Goal: Task Accomplishment & Management: Use online tool/utility

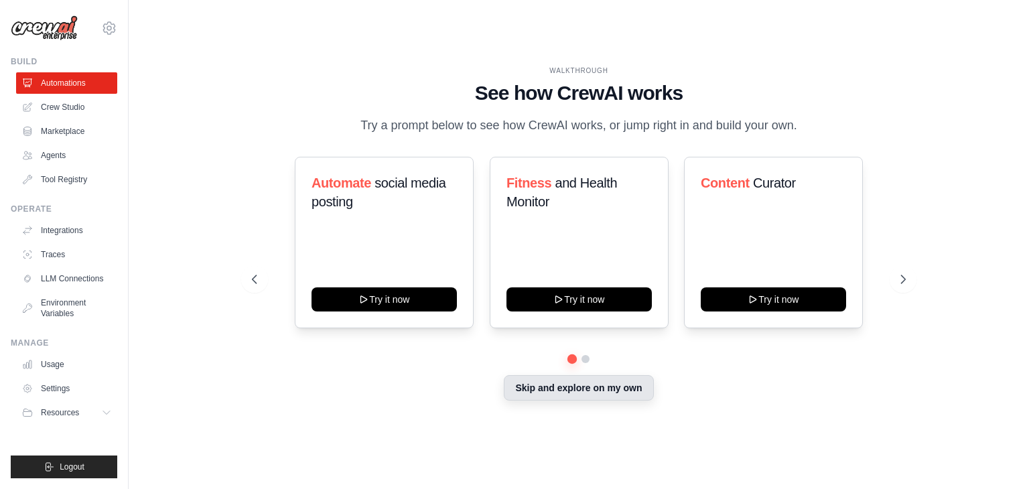
click at [613, 400] on div "Skip and explore on my own" at bounding box center [579, 389] width 654 height 25
click at [561, 383] on button "Skip and explore on my own" at bounding box center [578, 387] width 149 height 25
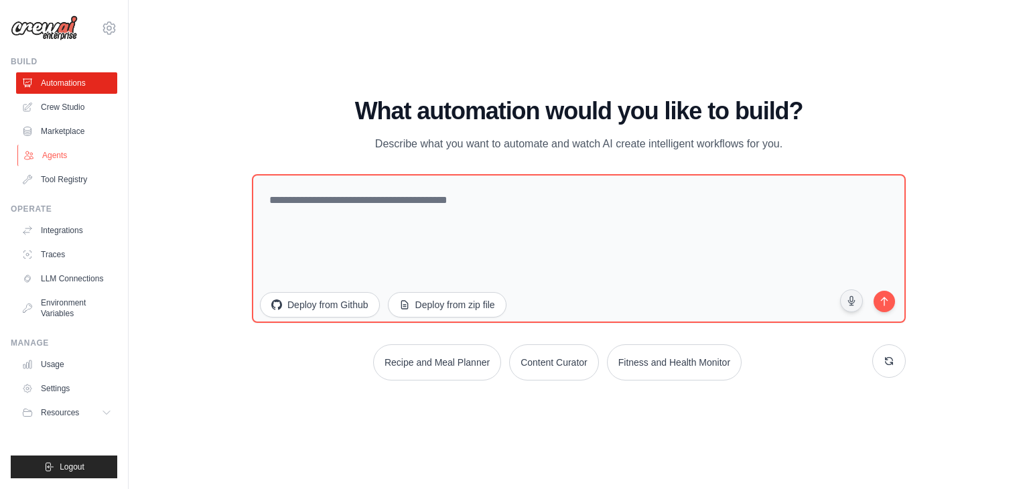
click at [70, 155] on link "Agents" at bounding box center [67, 155] width 101 height 21
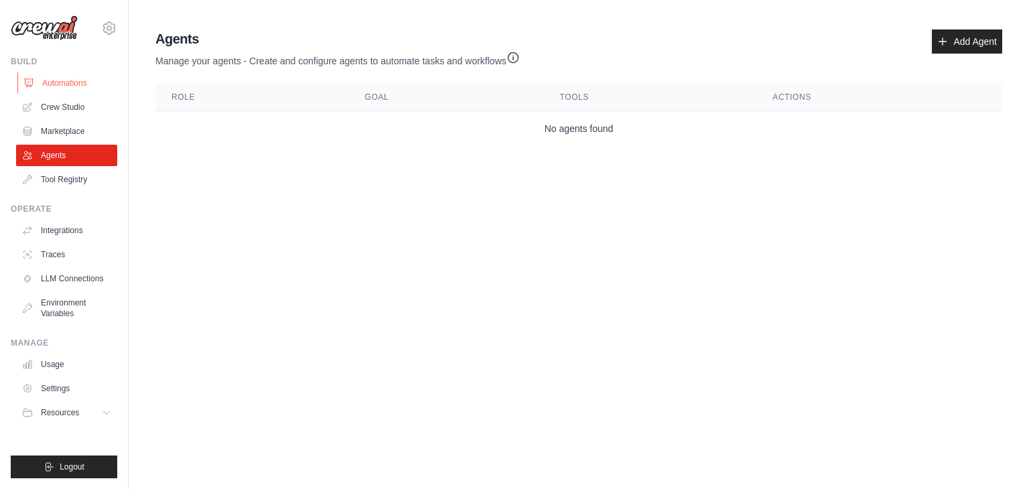
click at [66, 75] on link "Automations" at bounding box center [67, 82] width 101 height 21
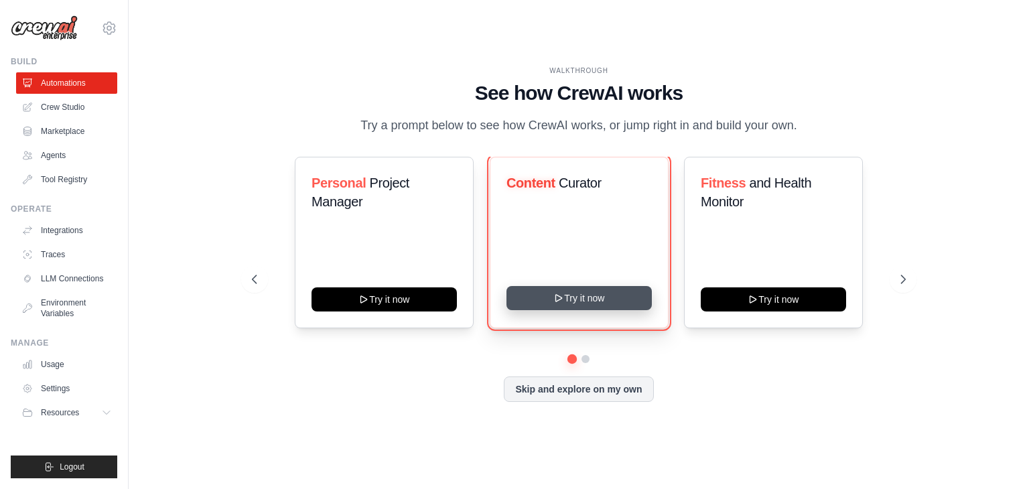
click at [562, 300] on icon at bounding box center [559, 298] width 11 height 11
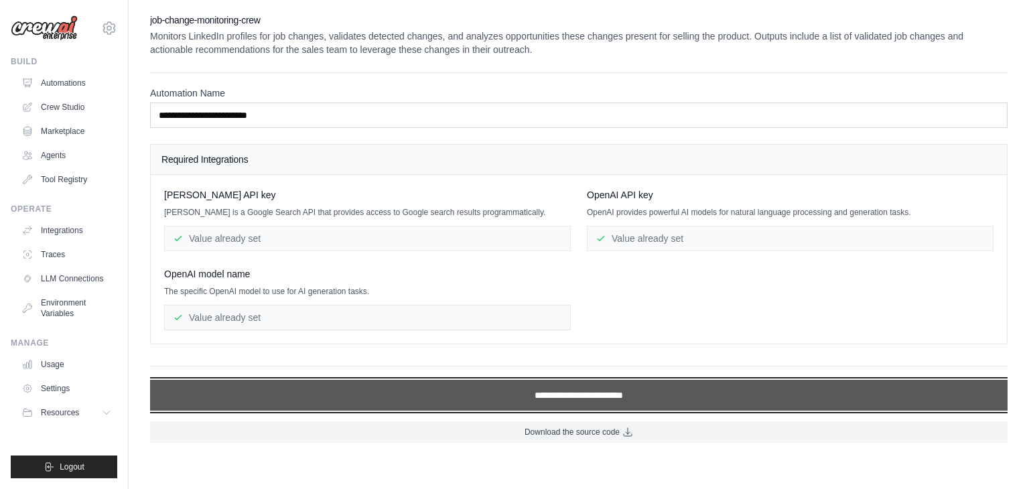
click at [604, 393] on input "**********" at bounding box center [579, 395] width 858 height 31
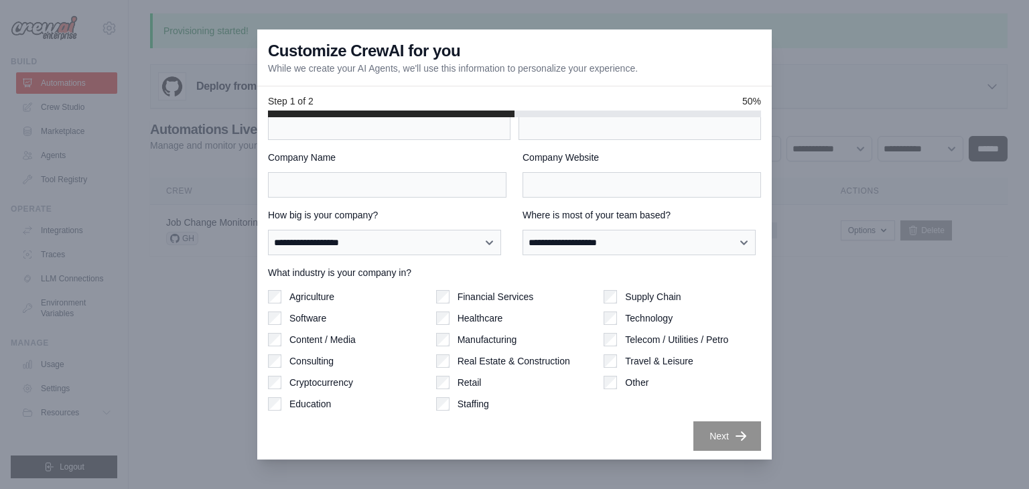
scroll to position [42, 0]
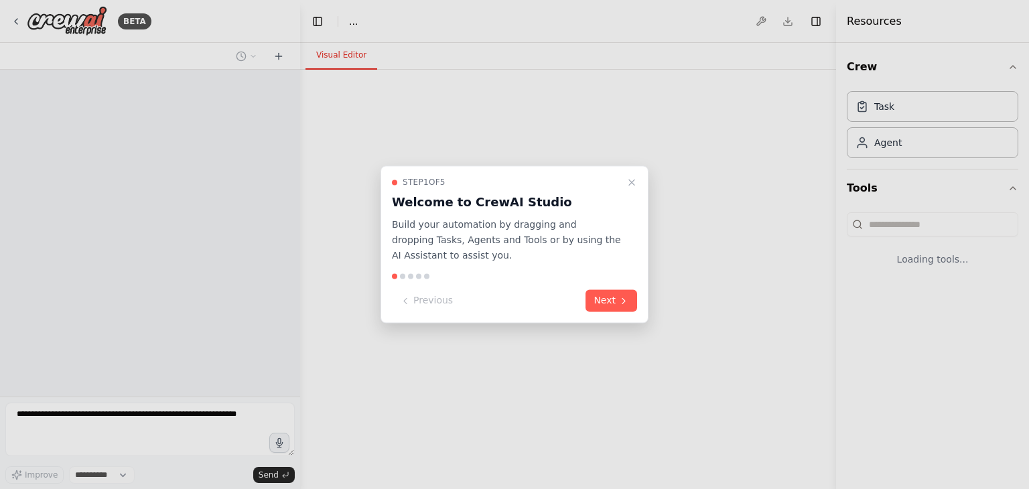
select select "****"
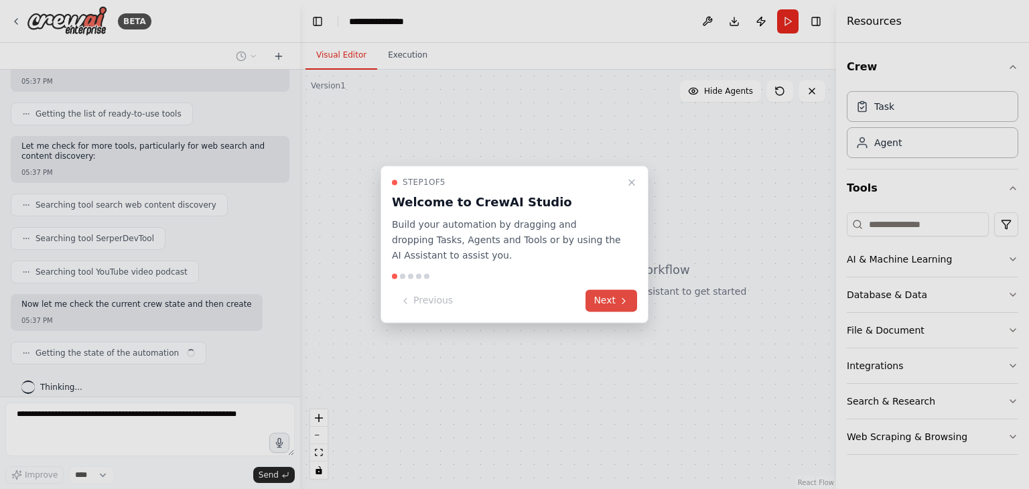
scroll to position [170, 0]
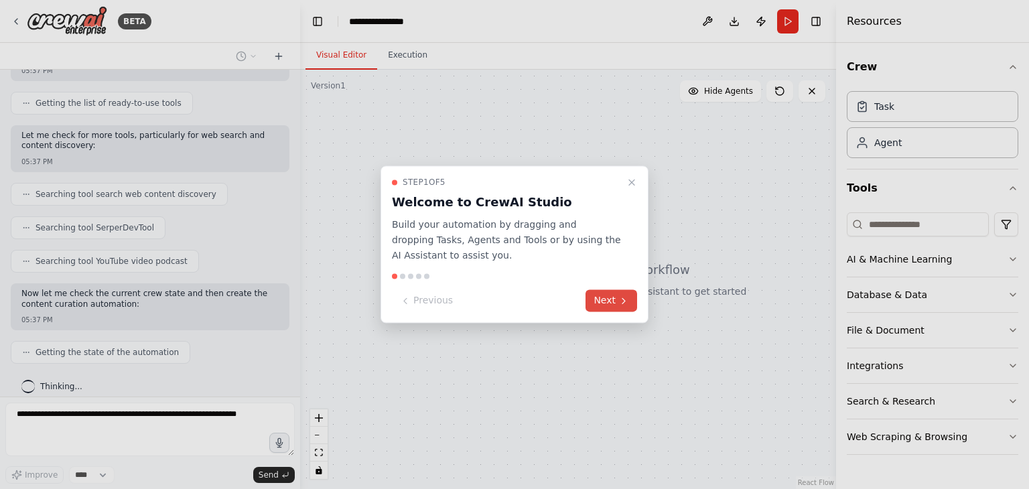
click at [615, 301] on button "Next" at bounding box center [612, 301] width 52 height 22
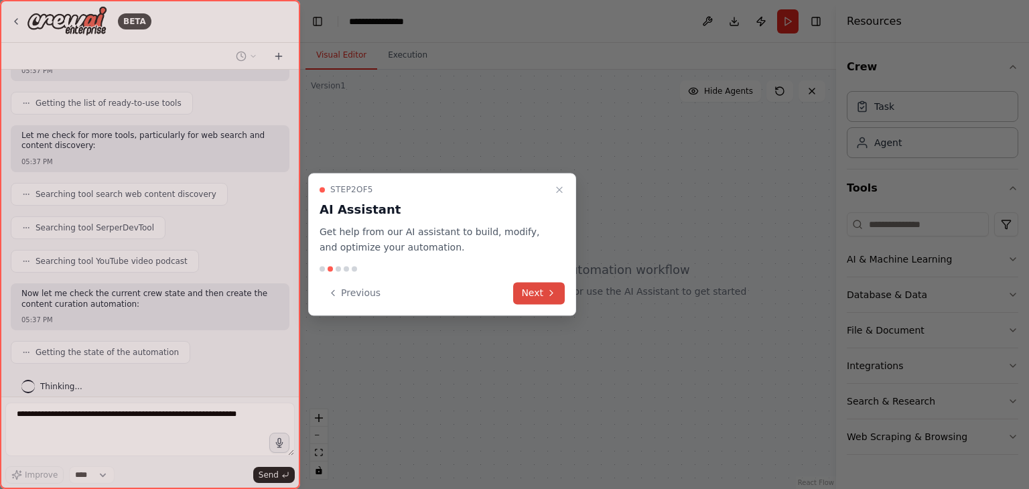
click at [547, 298] on icon at bounding box center [551, 292] width 11 height 11
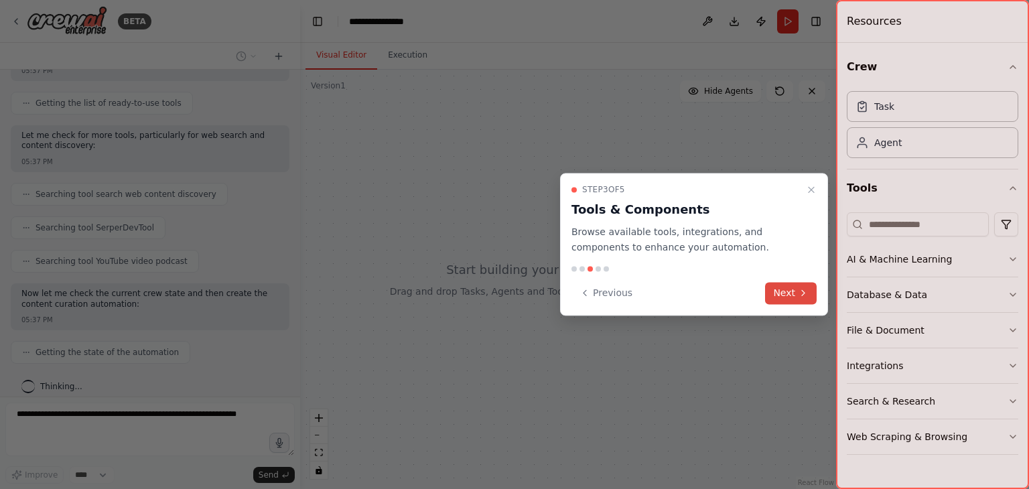
click at [805, 283] on button "Next" at bounding box center [791, 293] width 52 height 22
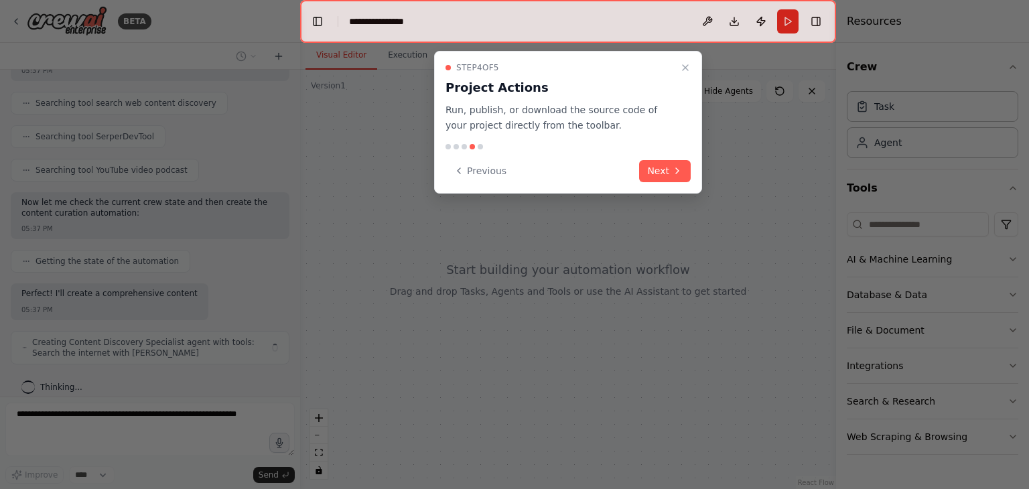
scroll to position [271, 0]
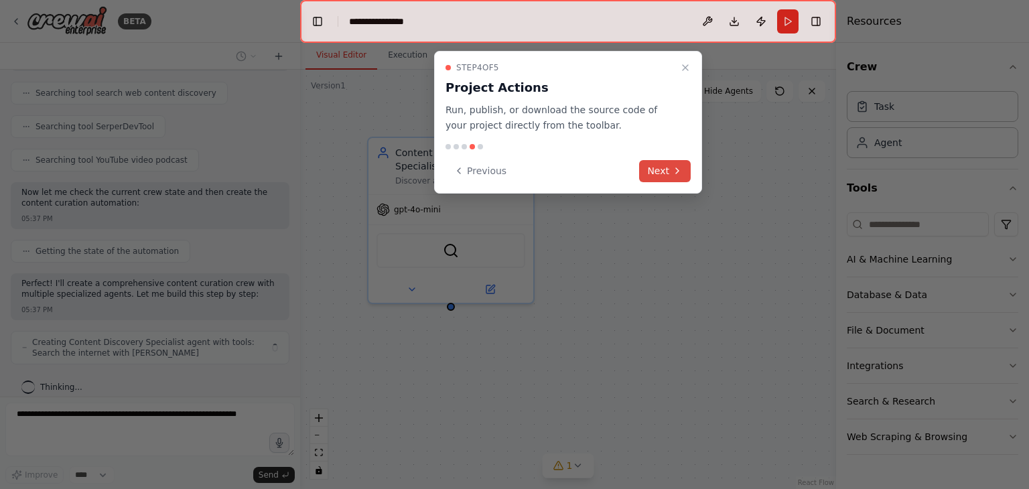
click at [681, 170] on icon at bounding box center [677, 171] width 11 height 11
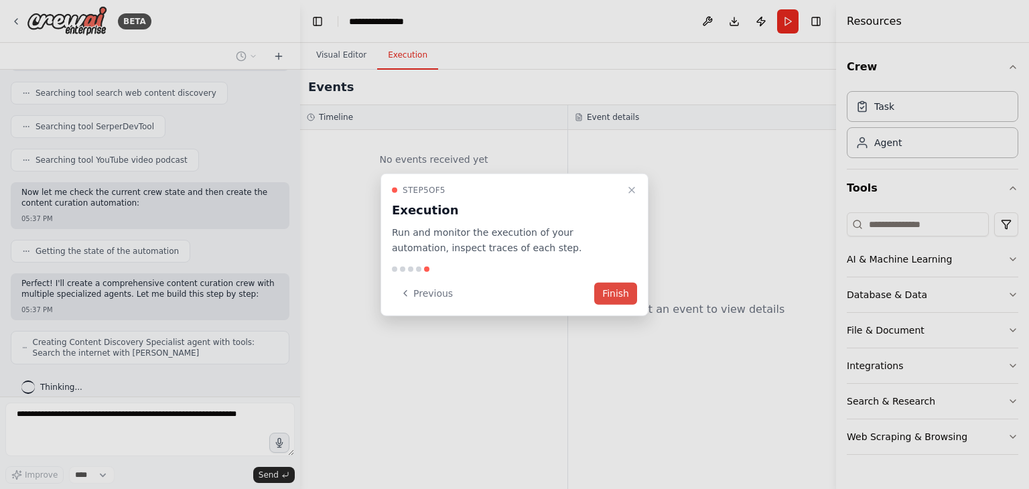
click at [608, 293] on button "Finish" at bounding box center [615, 293] width 43 height 22
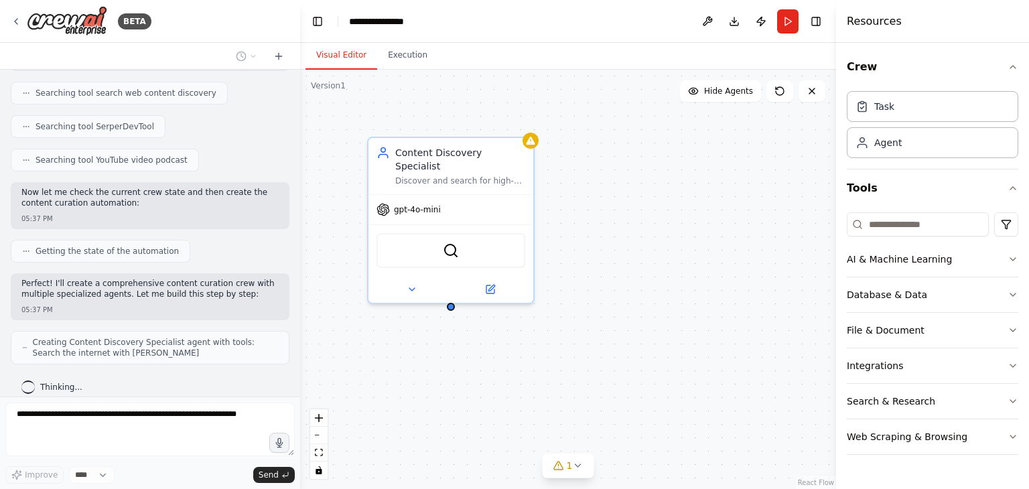
scroll to position [316, 0]
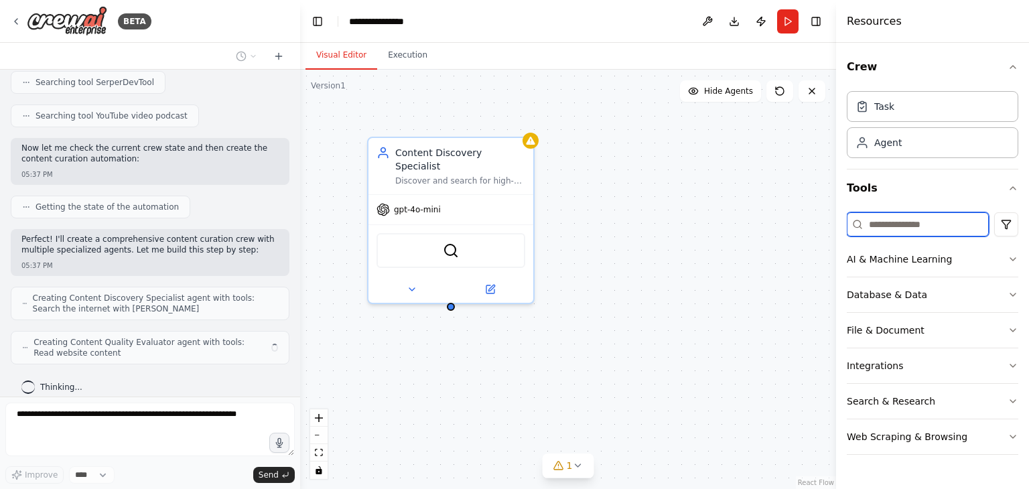
click at [887, 223] on input at bounding box center [918, 224] width 142 height 24
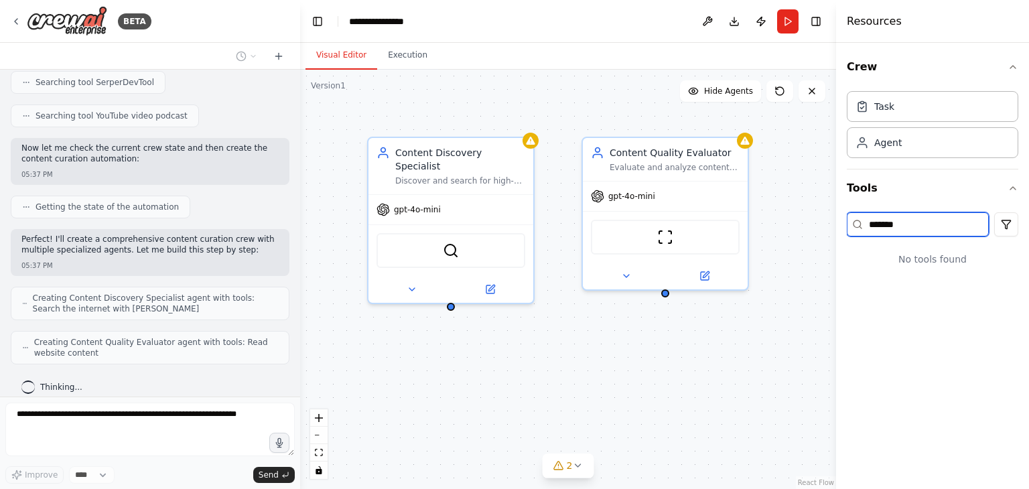
type input "********"
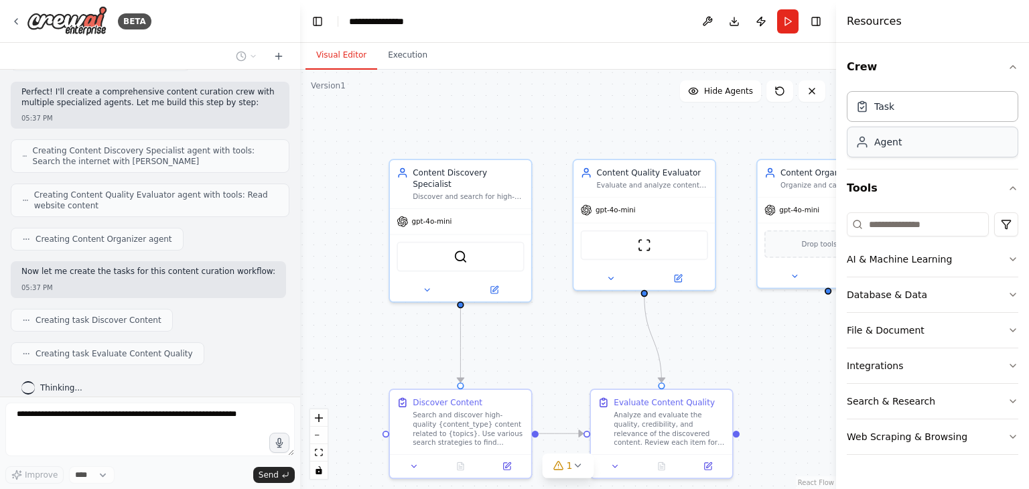
scroll to position [496, 0]
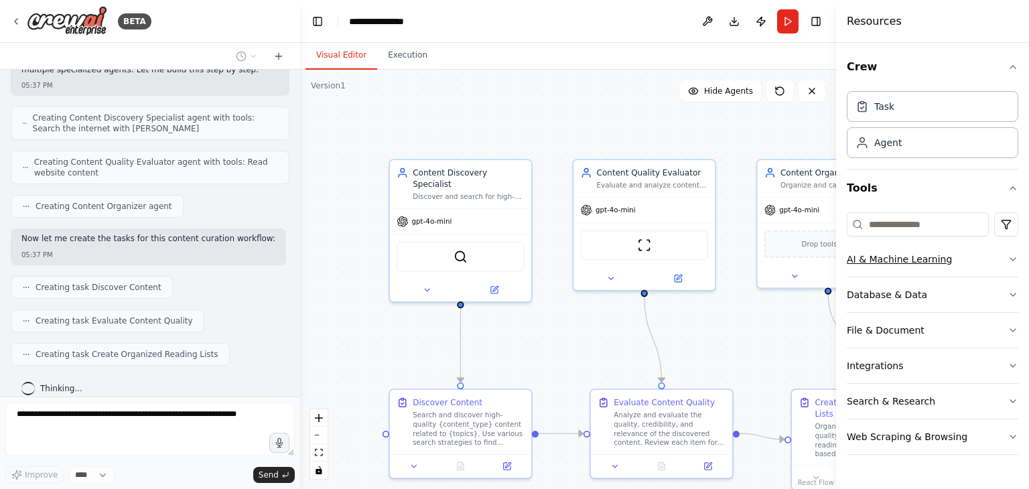
click at [947, 266] on button "AI & Machine Learning" at bounding box center [933, 259] width 172 height 35
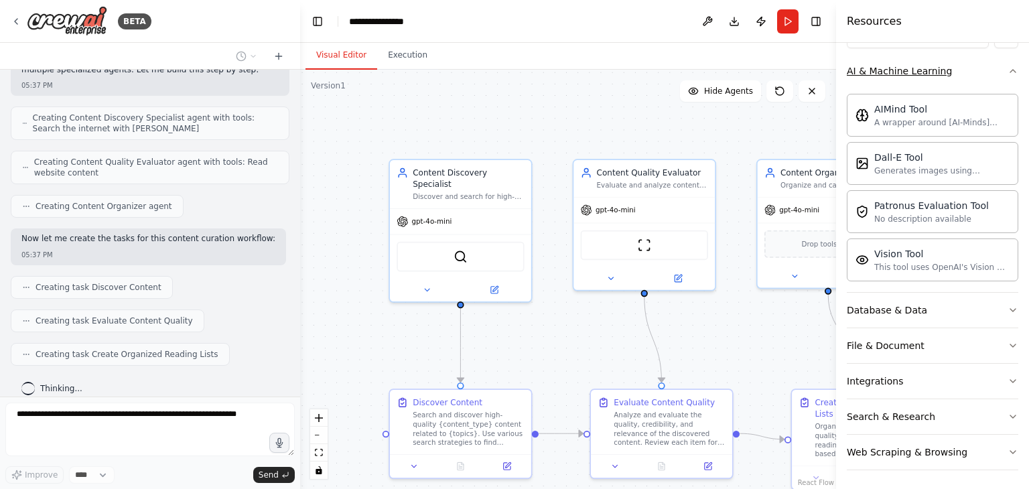
scroll to position [576, 0]
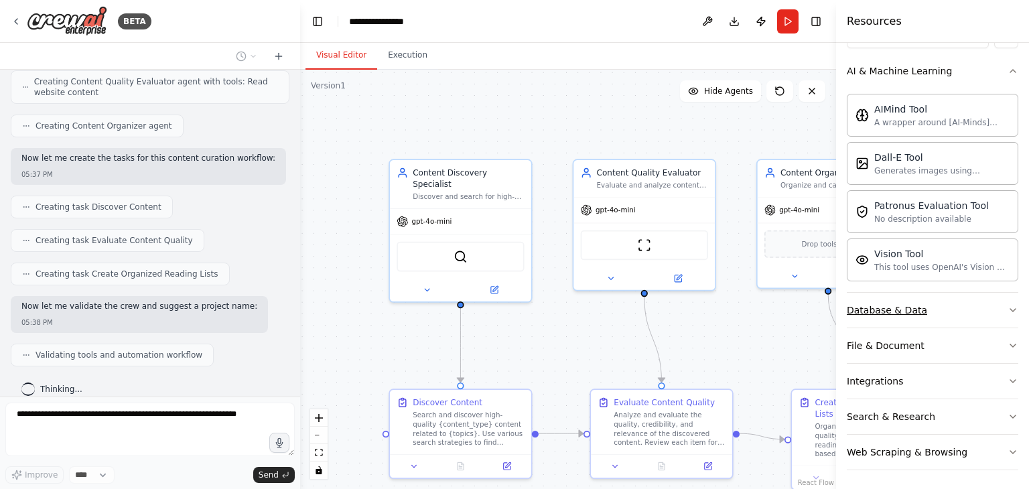
click at [950, 309] on button "Database & Data" at bounding box center [933, 310] width 172 height 35
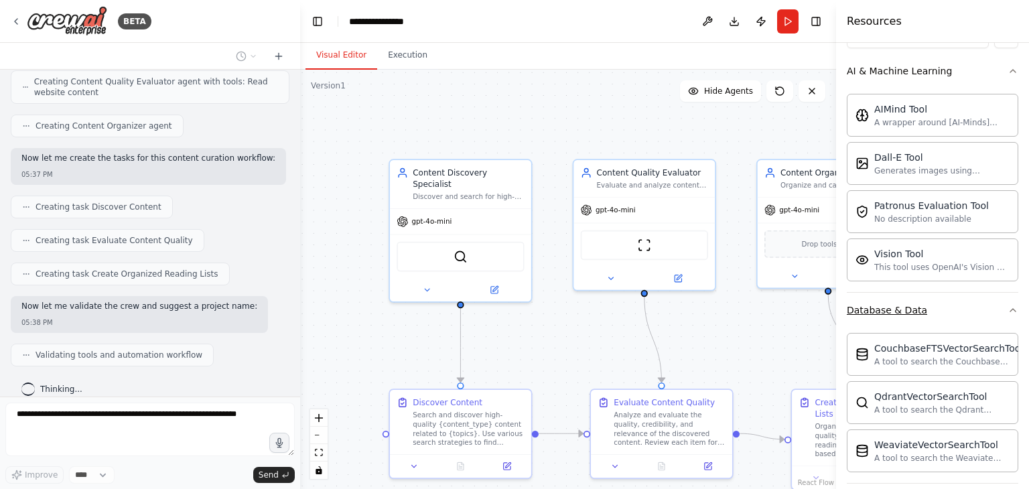
scroll to position [343, 0]
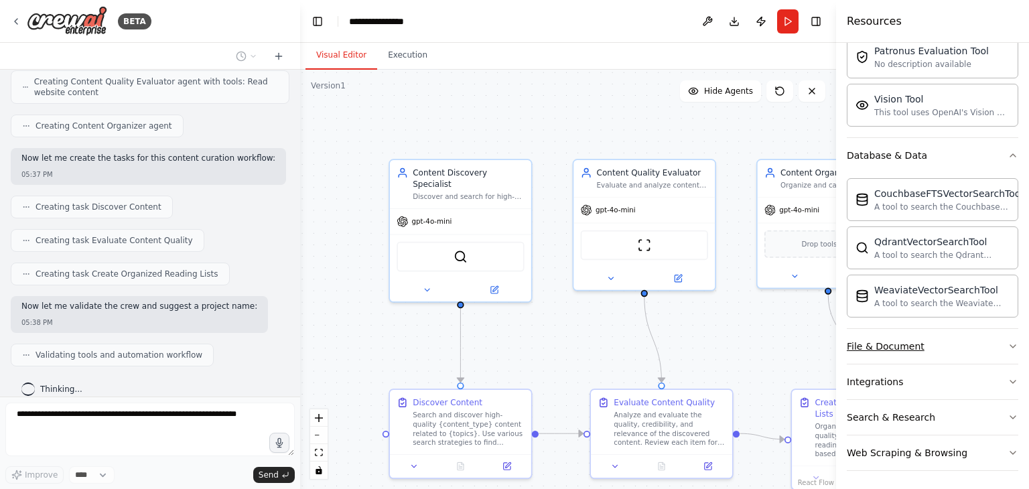
click at [941, 360] on button "File & Document" at bounding box center [933, 346] width 172 height 35
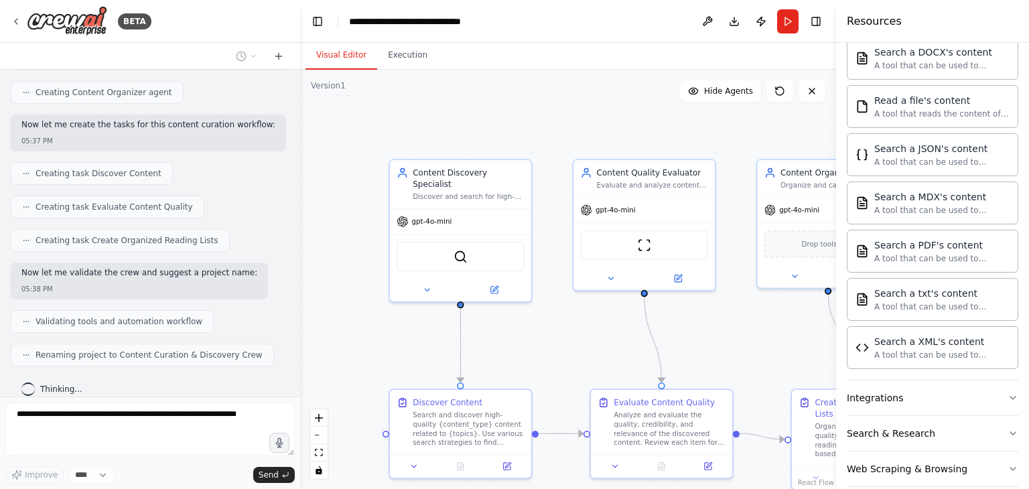
scroll to position [738, 0]
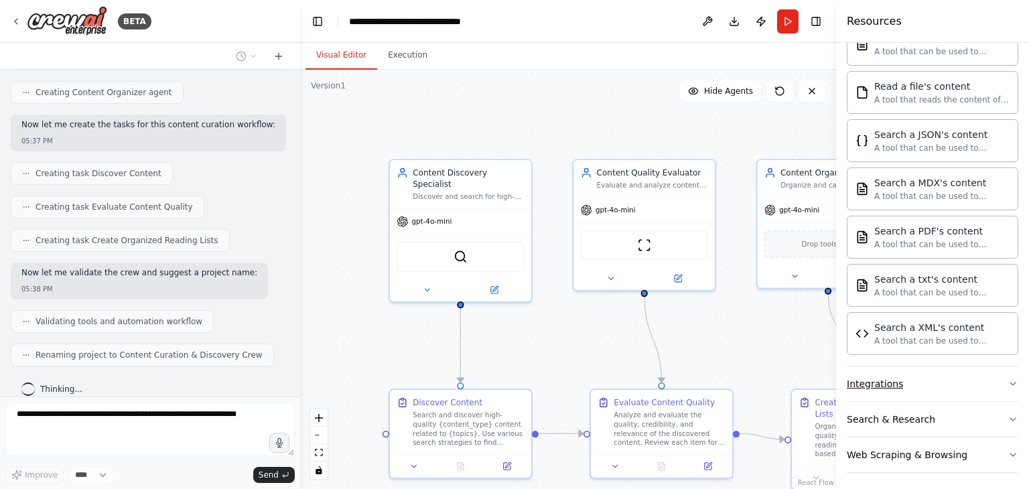
click at [923, 387] on button "Integrations" at bounding box center [933, 384] width 172 height 35
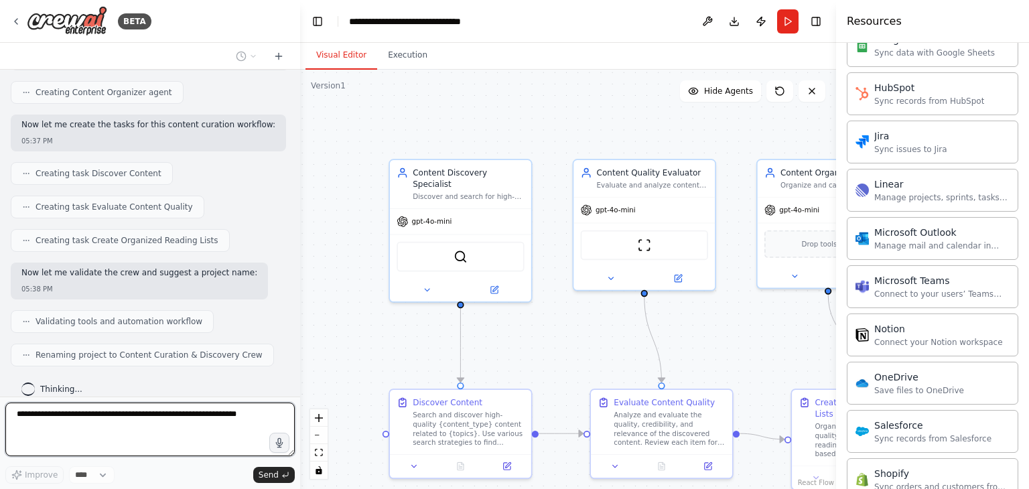
scroll to position [1500, 0]
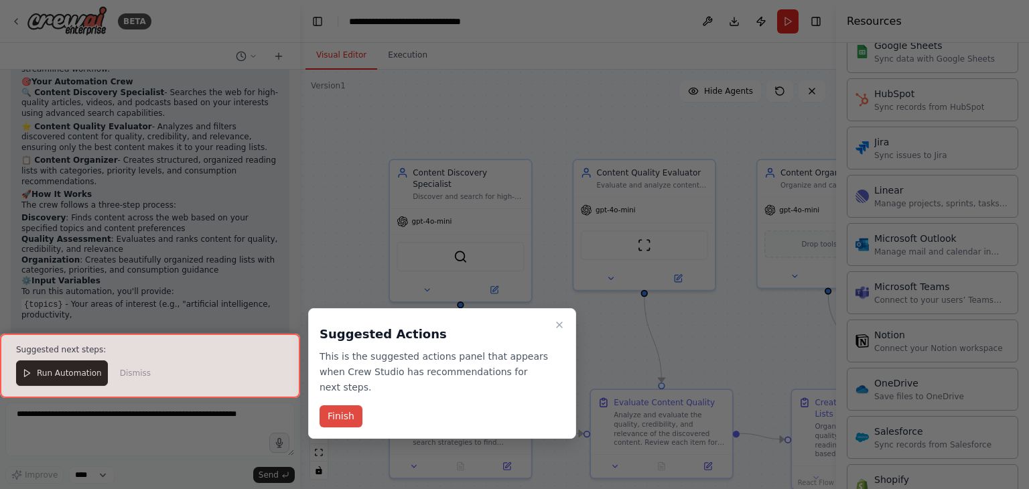
click at [341, 405] on button "Finish" at bounding box center [341, 416] width 43 height 22
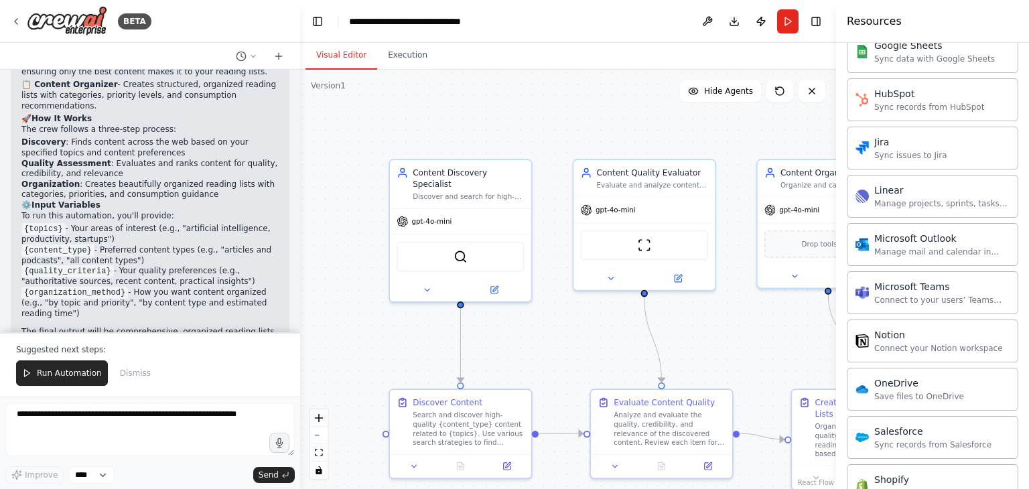
scroll to position [1035, 0]
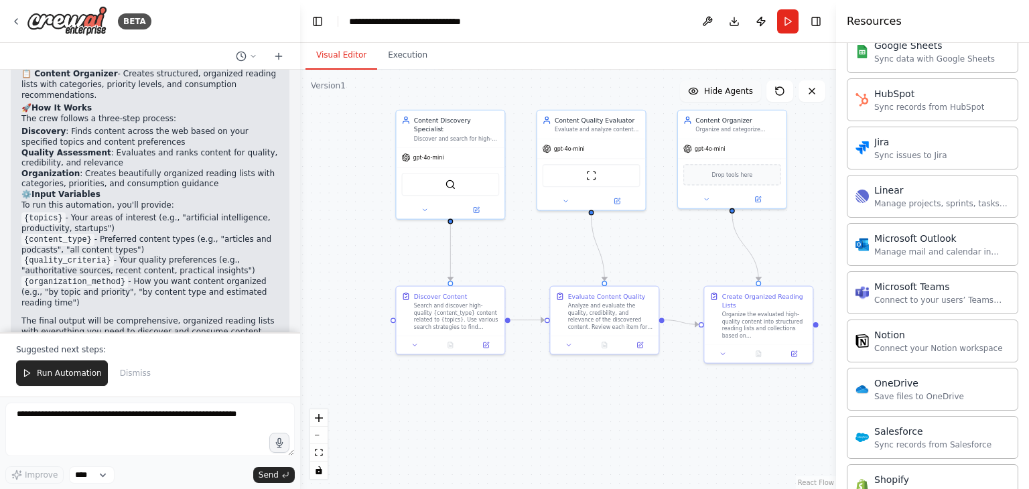
drag, startPoint x: 679, startPoint y: 172, endPoint x: 689, endPoint y: 82, distance: 89.6
click at [689, 82] on div "Version 1 Show Tools Hide Agents .deletable-edge-delete-btn { width: 20px; heig…" at bounding box center [568, 279] width 536 height 419
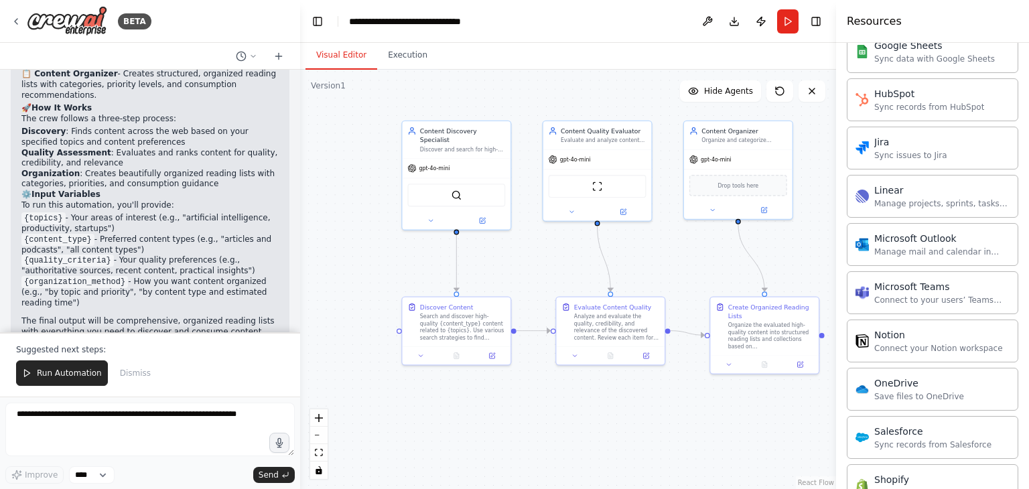
drag, startPoint x: 663, startPoint y: 159, endPoint x: 669, endPoint y: 170, distance: 12.3
click at [669, 170] on div ".deletable-edge-delete-btn { width: 20px; height: 20px; border: 0px solid #ffff…" at bounding box center [568, 279] width 536 height 419
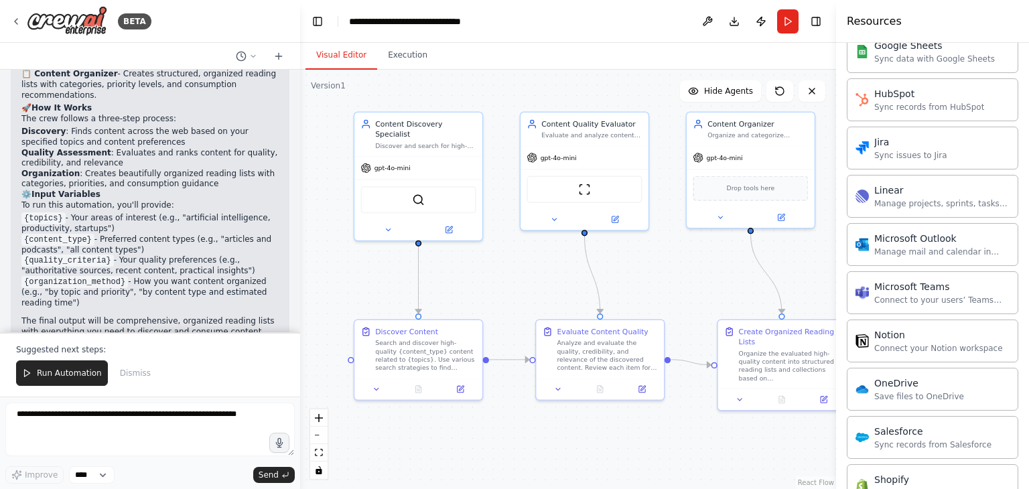
drag, startPoint x: 681, startPoint y: 288, endPoint x: 675, endPoint y: 191, distance: 97.4
click at [675, 191] on div ".deletable-edge-delete-btn { width: 20px; height: 20px; border: 0px solid #ffff…" at bounding box center [568, 279] width 536 height 419
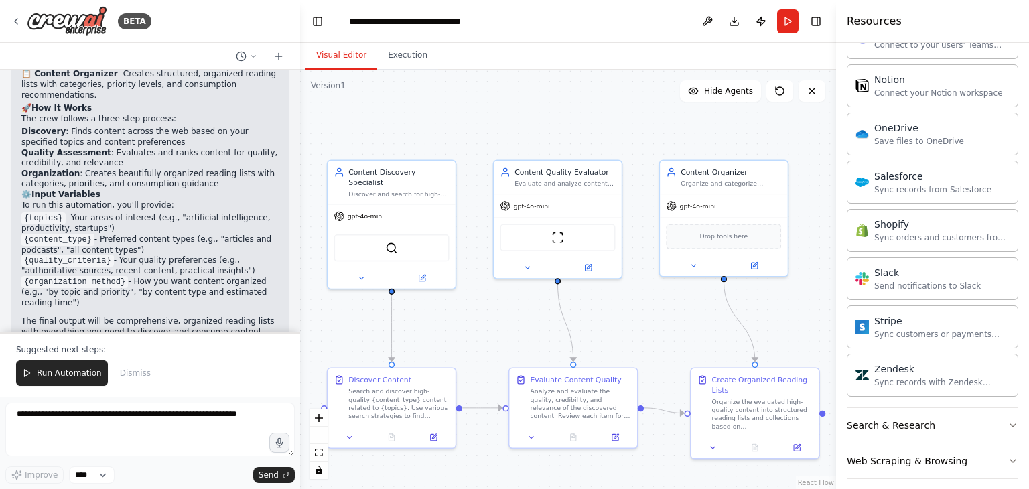
drag, startPoint x: 807, startPoint y: 174, endPoint x: 780, endPoint y: 327, distance: 155.1
click at [780, 327] on div ".deletable-edge-delete-btn { width: 20px; height: 20px; border: 0px solid #ffff…" at bounding box center [568, 279] width 536 height 419
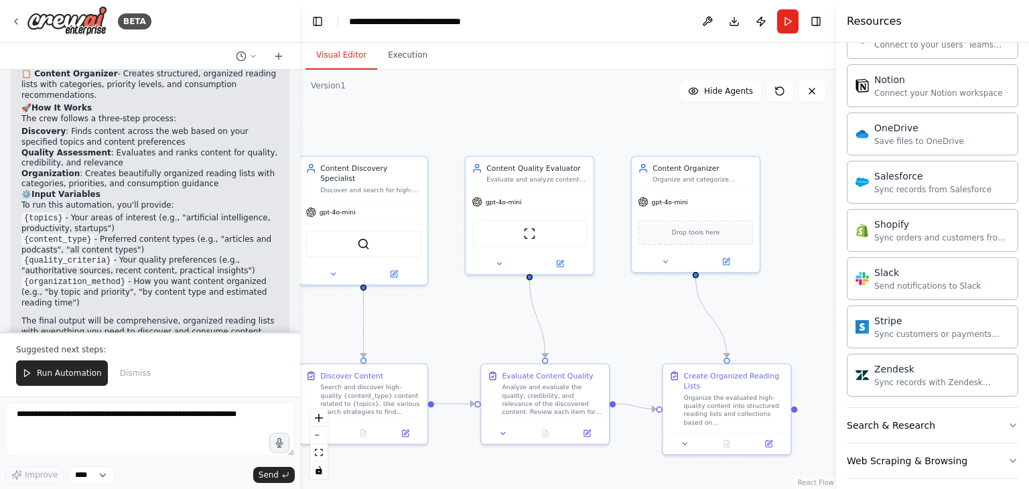
drag, startPoint x: 780, startPoint y: 327, endPoint x: 758, endPoint y: 316, distance: 24.9
click at [758, 316] on div ".deletable-edge-delete-btn { width: 20px; height: 20px; border: 0px solid #ffff…" at bounding box center [568, 279] width 536 height 419
drag, startPoint x: 758, startPoint y: 316, endPoint x: 785, endPoint y: 322, distance: 28.3
click at [785, 322] on div ".deletable-edge-delete-btn { width: 20px; height: 20px; border: 0px solid #ffff…" at bounding box center [568, 279] width 536 height 419
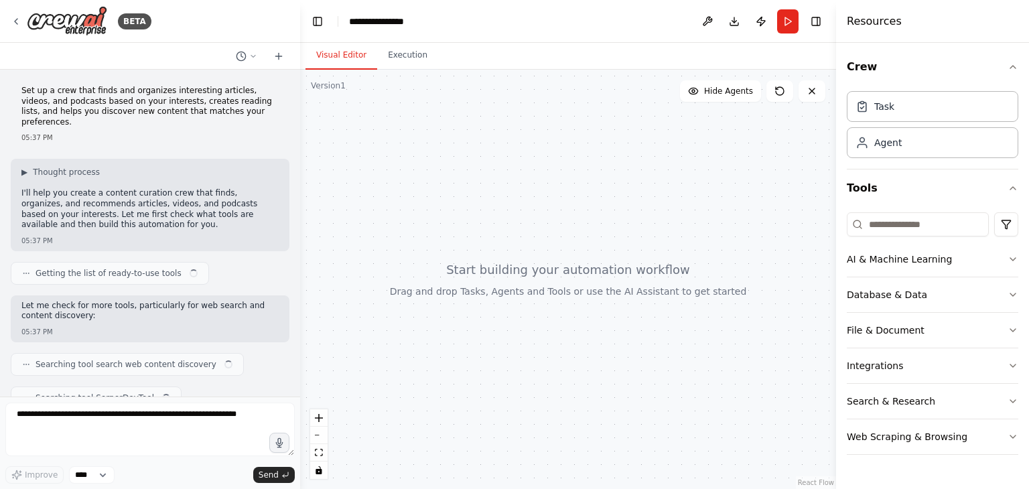
scroll to position [972, 0]
